Goal: Task Accomplishment & Management: Complete application form

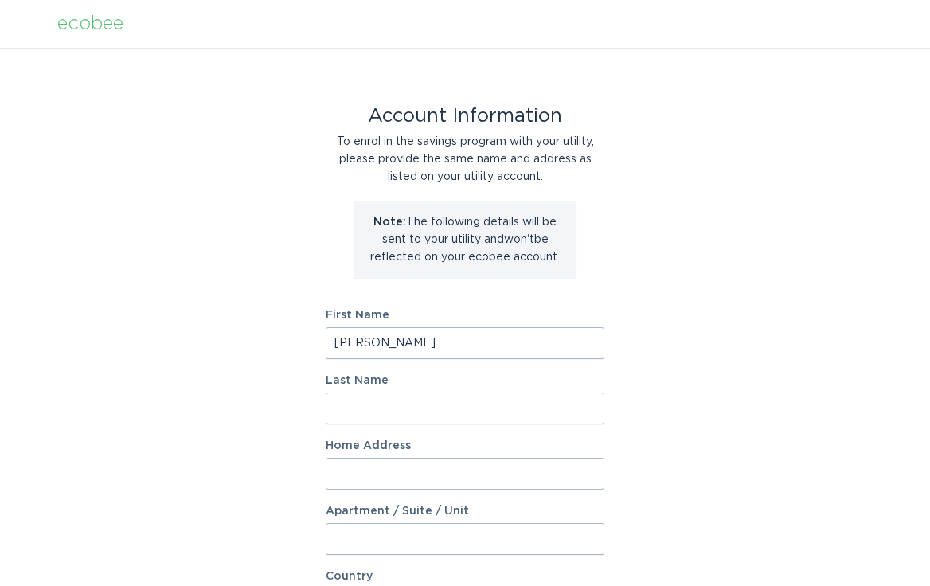
type input "[PERSON_NAME]"
click at [356, 406] on input "St sOnge" at bounding box center [465, 408] width 279 height 32
type input "St Onge"
type input "1185 [PERSON_NAME][GEOGRAPHIC_DATA]"
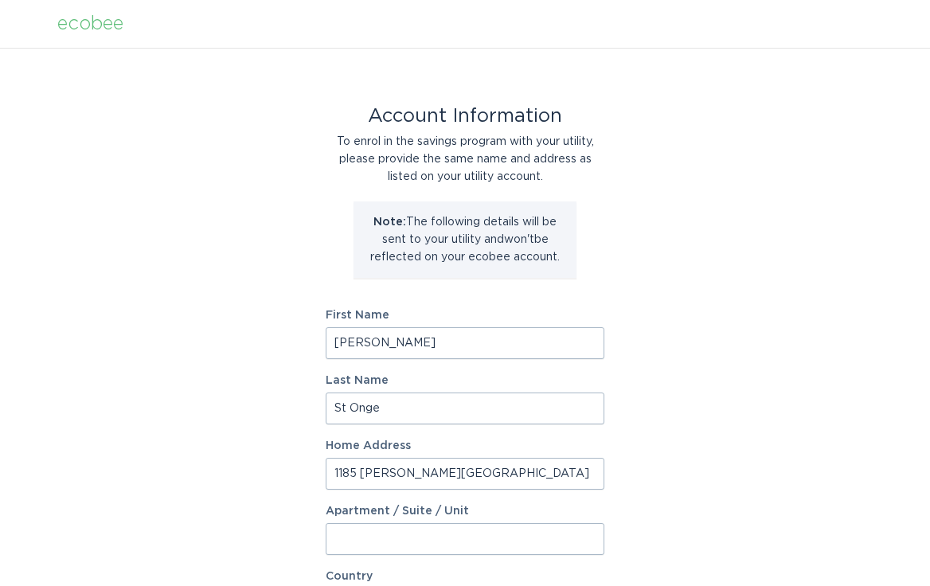
select select "US"
type input "Mt. [GEOGRAPHIC_DATA]"
type input "29464"
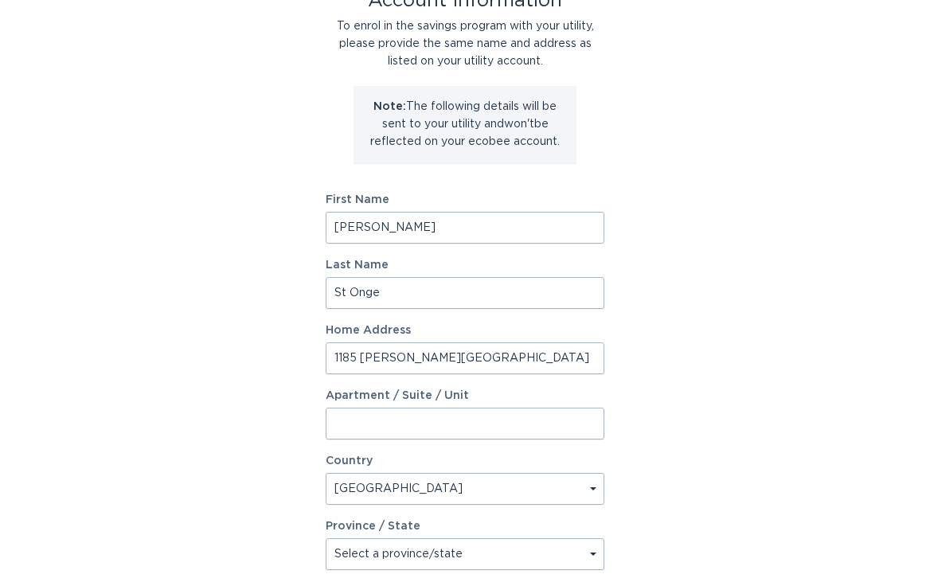
scroll to position [153, 0]
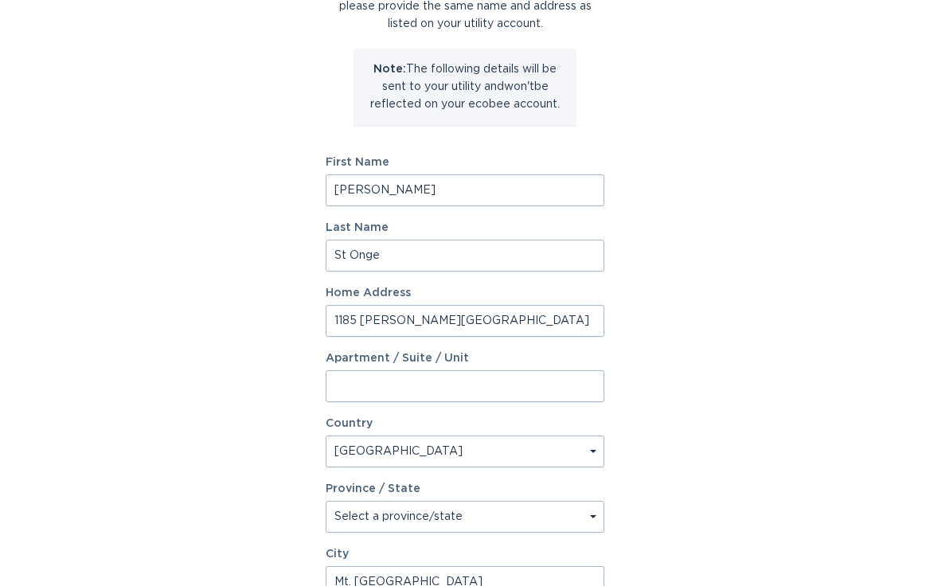
click at [433, 316] on input "1185 [PERSON_NAME][GEOGRAPHIC_DATA]" at bounding box center [465, 321] width 279 height 32
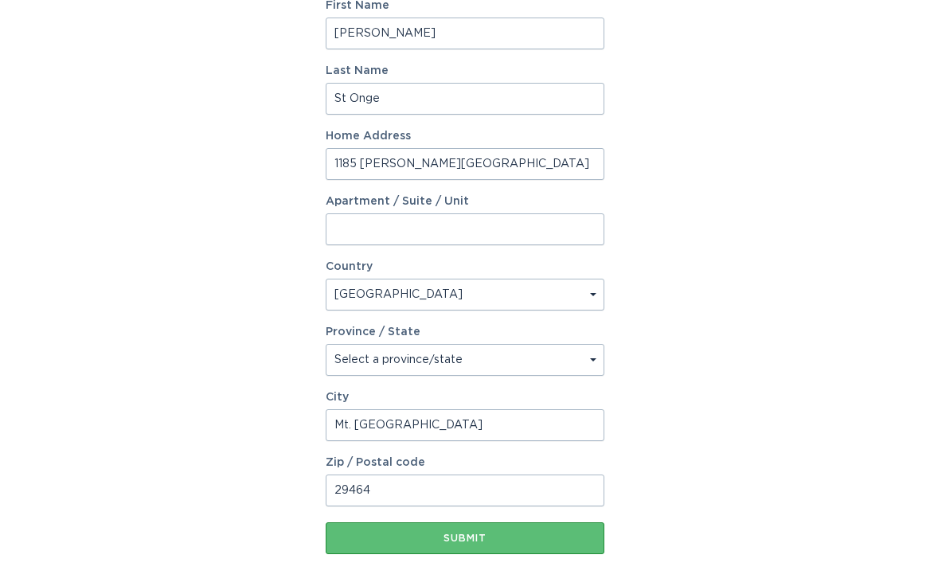
scroll to position [325, 0]
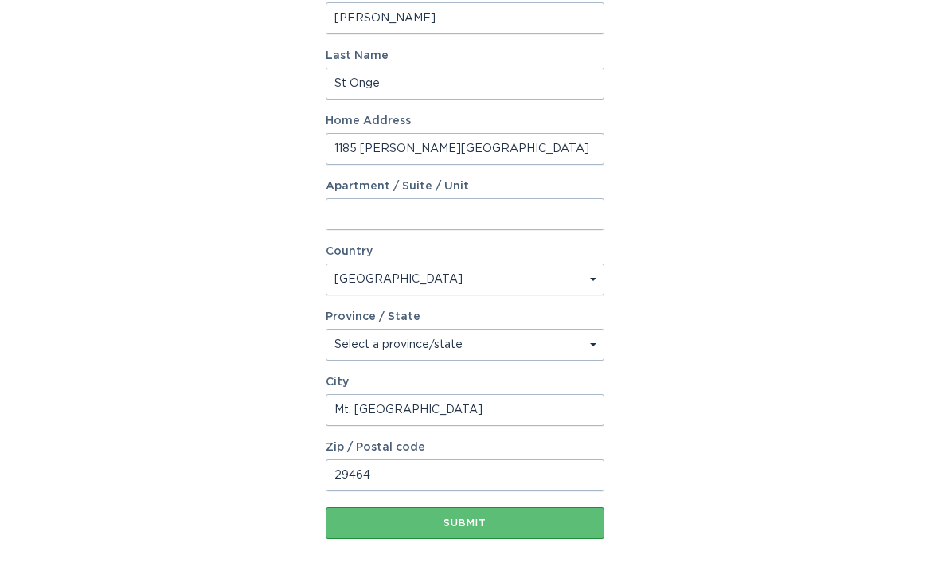
type input "1185 [PERSON_NAME][GEOGRAPHIC_DATA]"
type input "Mt. [GEOGRAPHIC_DATA]"
type input "29464"
select select "SC"
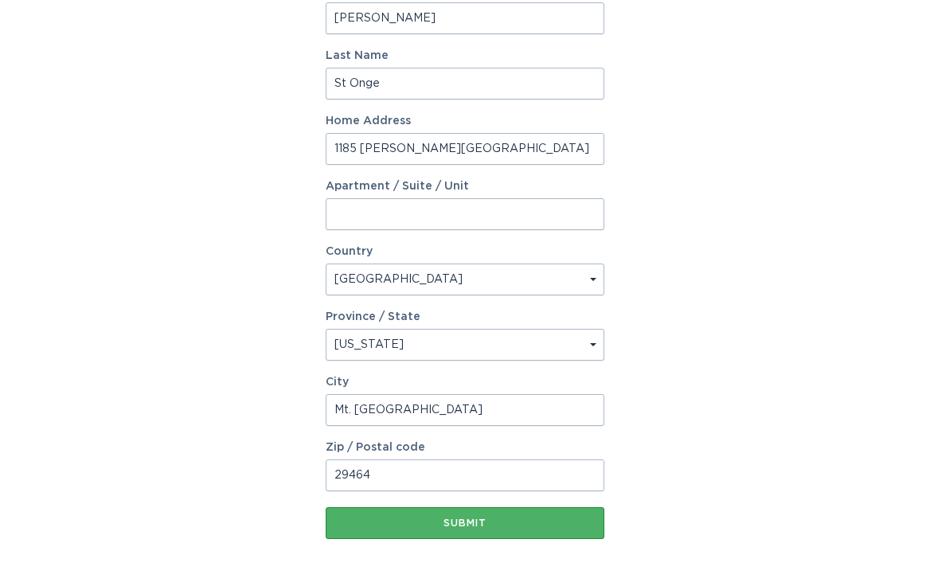
click at [460, 520] on div "Submit" at bounding box center [464, 523] width 263 height 10
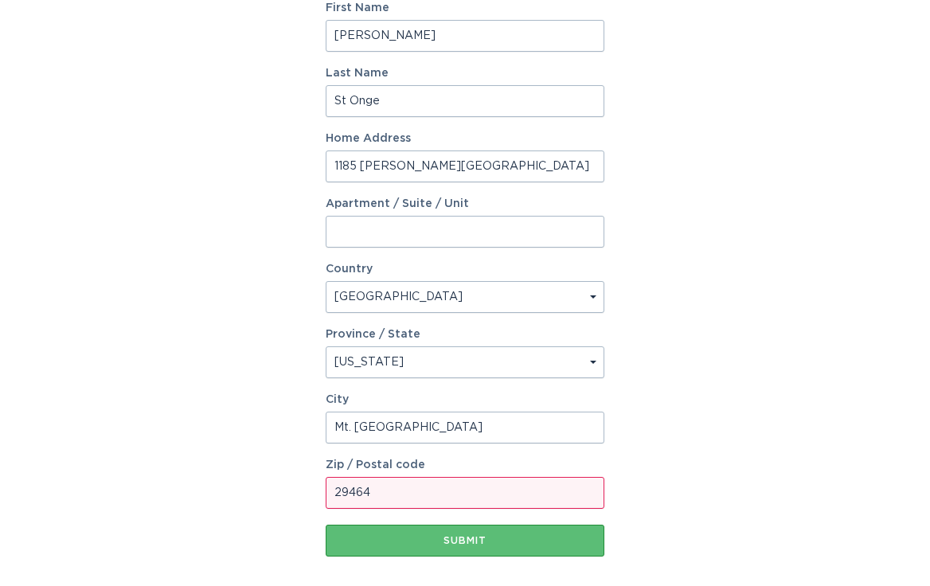
click at [405, 491] on input "29464" at bounding box center [465, 493] width 279 height 32
type input "2"
type input "29464"
click at [677, 435] on div "Account Information To enrol in the savings program with your utility, please p…" at bounding box center [465, 171] width 930 height 897
click at [453, 536] on div "Submit" at bounding box center [464, 541] width 263 height 10
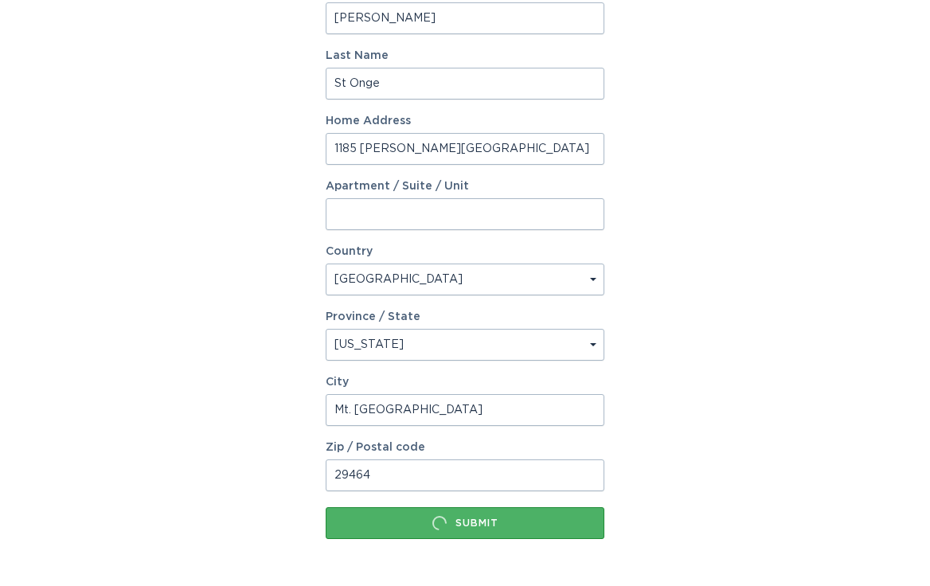
scroll to position [0, 0]
